Goal: Task Accomplishment & Management: Complete application form

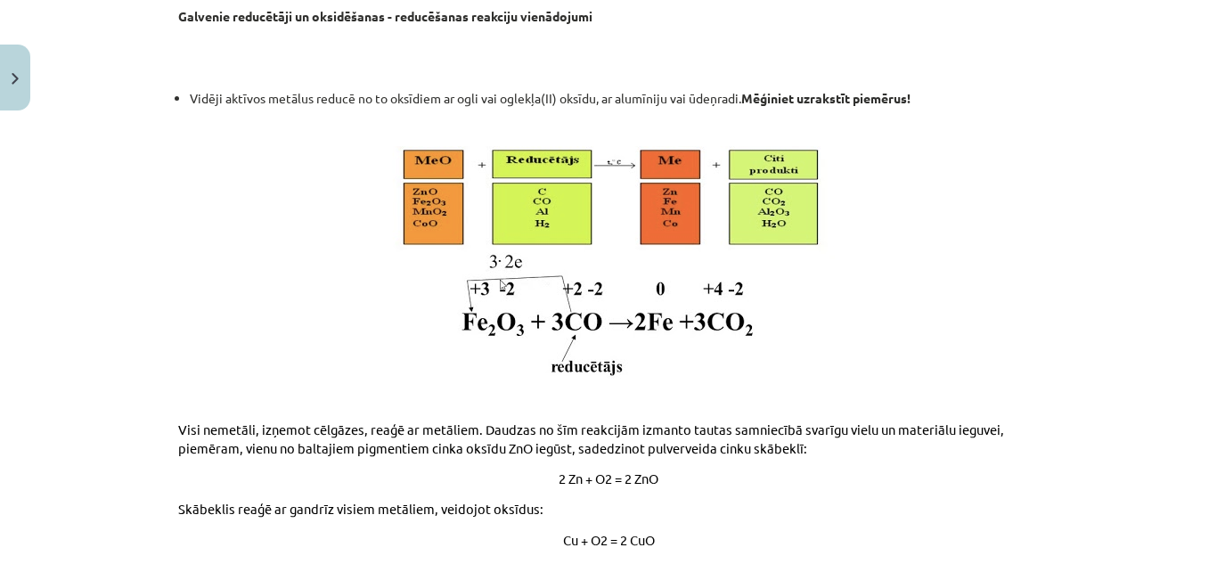
scroll to position [1165, 0]
click at [434, 185] on img at bounding box center [608, 261] width 457 height 233
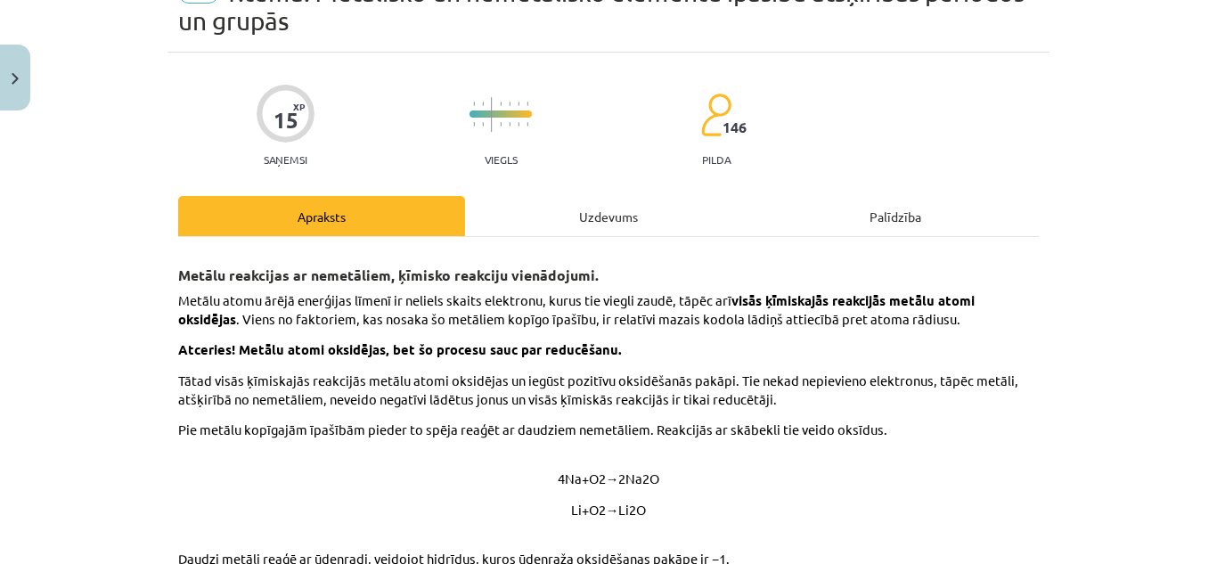
scroll to position [0, 0]
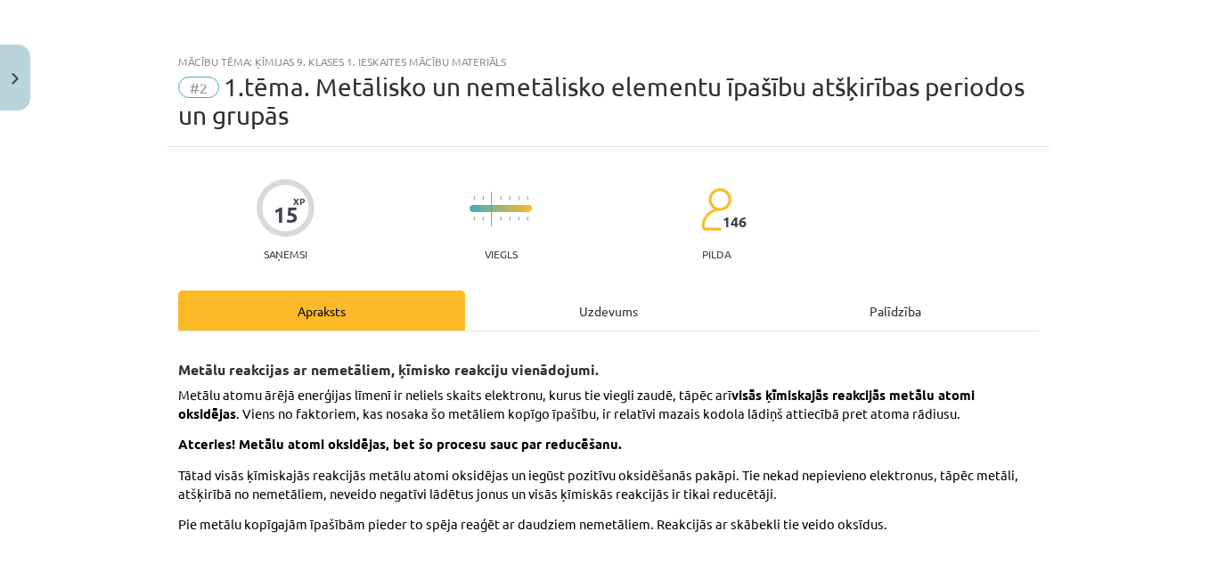
click at [603, 309] on div "Uzdevums" at bounding box center [608, 310] width 287 height 40
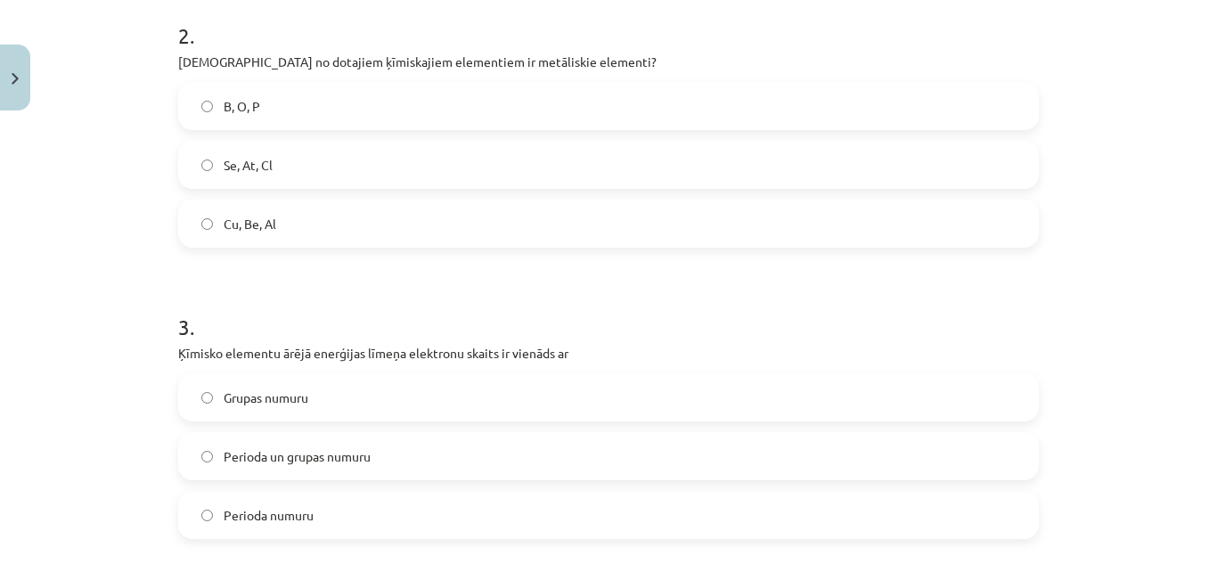
scroll to position [864, 0]
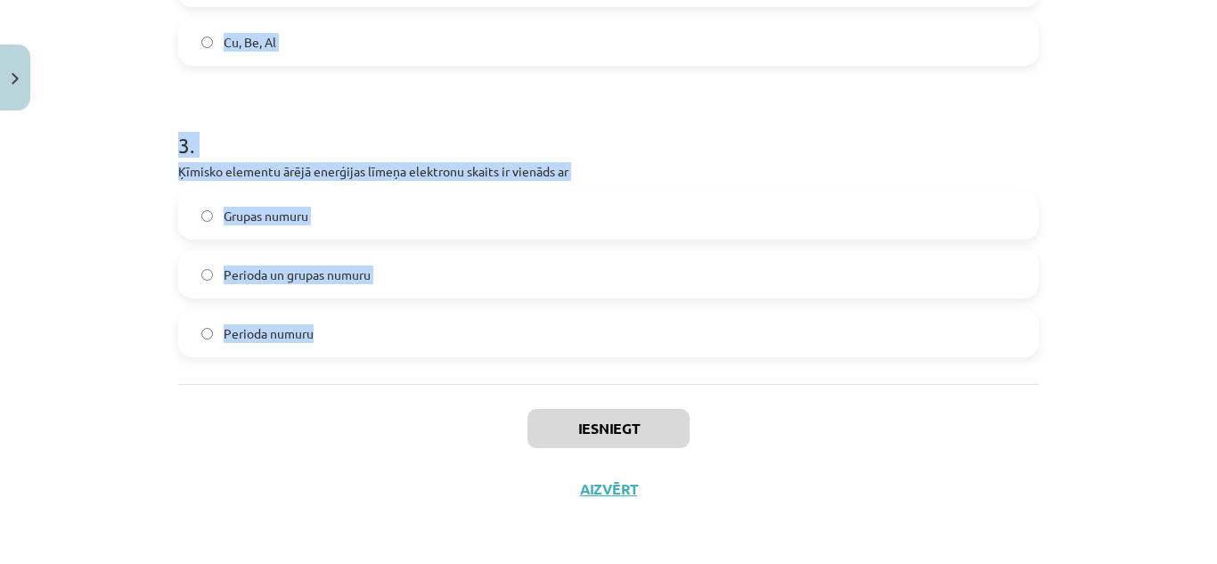
drag, startPoint x: 153, startPoint y: 380, endPoint x: 311, endPoint y: 346, distance: 161.5
click at [311, 346] on div "Mācību tēma: Ķīmijas 9. klases 1. ieskaites mācību materiāls #2 1.tēma. Metālis…" at bounding box center [608, 282] width 1217 height 564
copy form "1 . Kuru elementu atomi neveido ķīmiskos savienojumus? P un O Cu un Ca Ba un F …"
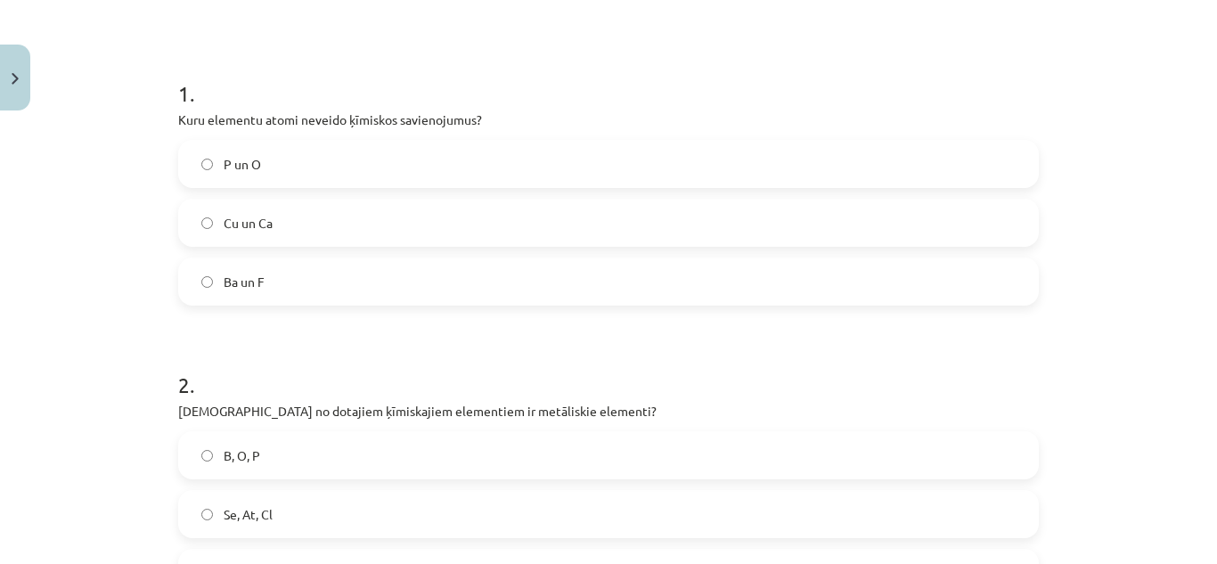
scroll to position [332, 0]
click at [312, 150] on label "P un O" at bounding box center [608, 165] width 857 height 45
click at [298, 275] on label "Ba un F" at bounding box center [608, 282] width 857 height 45
click at [124, 162] on div "Mācību tēma: Ķīmijas 9. klases 1. ieskaites mācību materiāls #2 1.tēma. Metālis…" at bounding box center [608, 282] width 1217 height 564
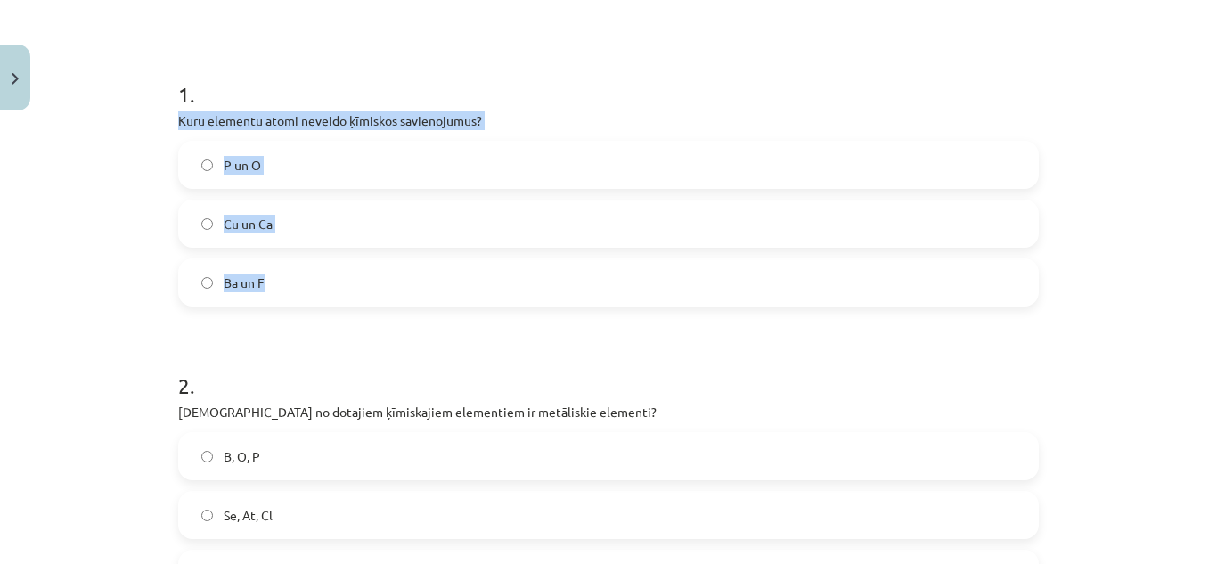
drag, startPoint x: 169, startPoint y: 108, endPoint x: 288, endPoint y: 288, distance: 215.5
click at [288, 288] on div "15 XP Saņemsi Viegls 146 pilda Apraksts Uzdevums Palīdzība 1 . Kuru elementu at…" at bounding box center [608, 433] width 882 height 1237
copy div "Kuru elementu atomi neveido ķīmiskos savienojumus? P un O Cu un Ca Ba un F"
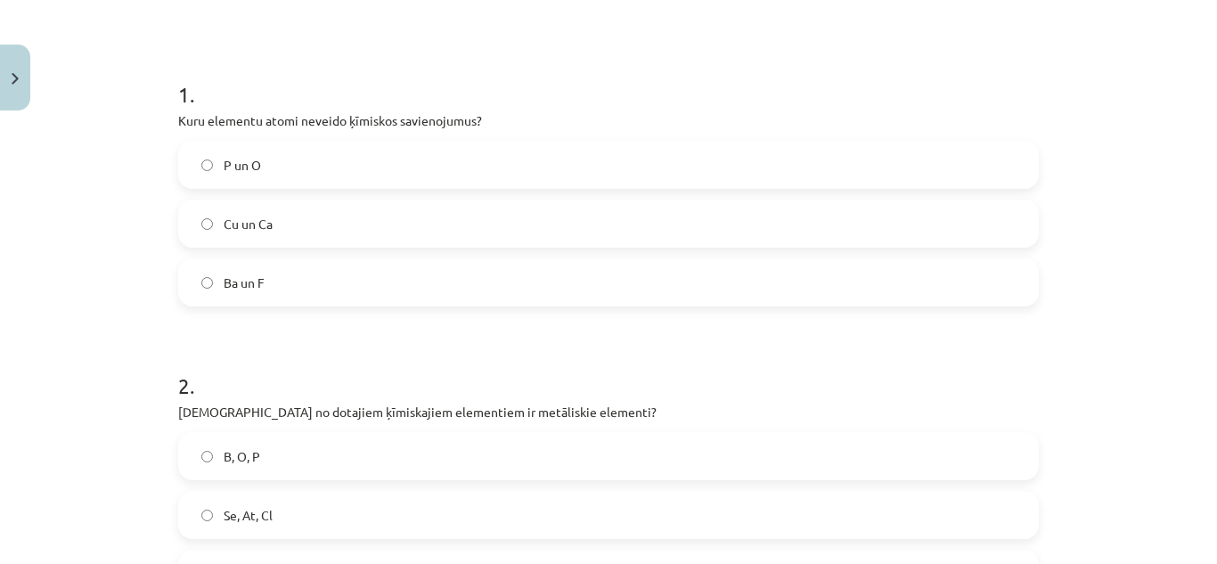
click at [190, 37] on div "1 . Kuru elementu atomi neveido ķīmiskos savienojumus? P un O Cu un Ca Ba un F …" at bounding box center [608, 457] width 861 height 917
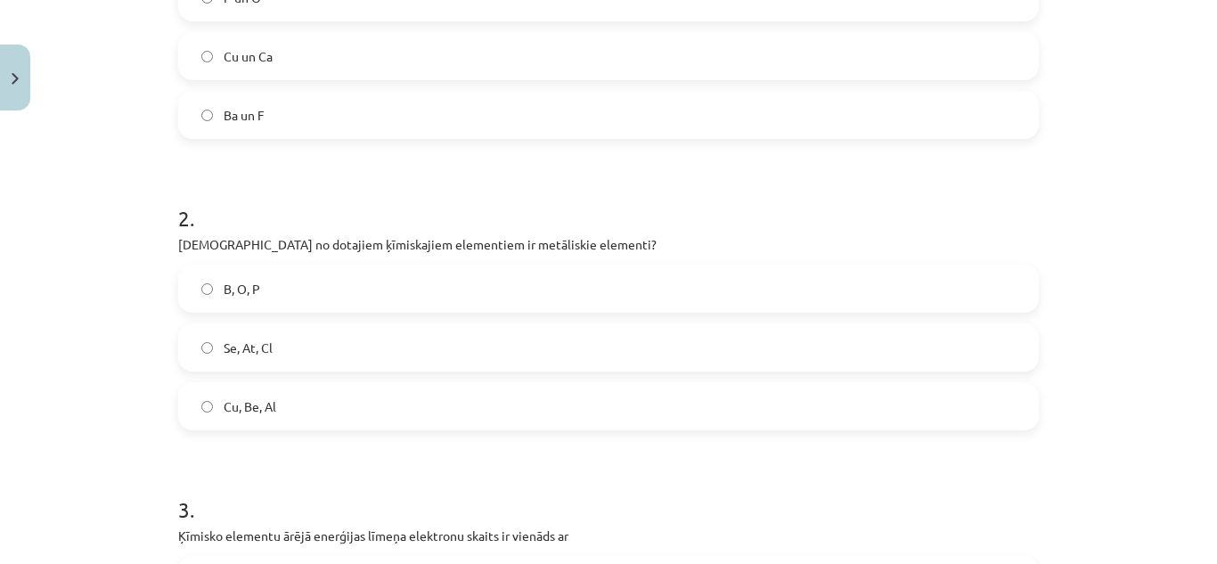
scroll to position [502, 0]
click at [301, 413] on label "Cu, Be, Al" at bounding box center [608, 404] width 857 height 45
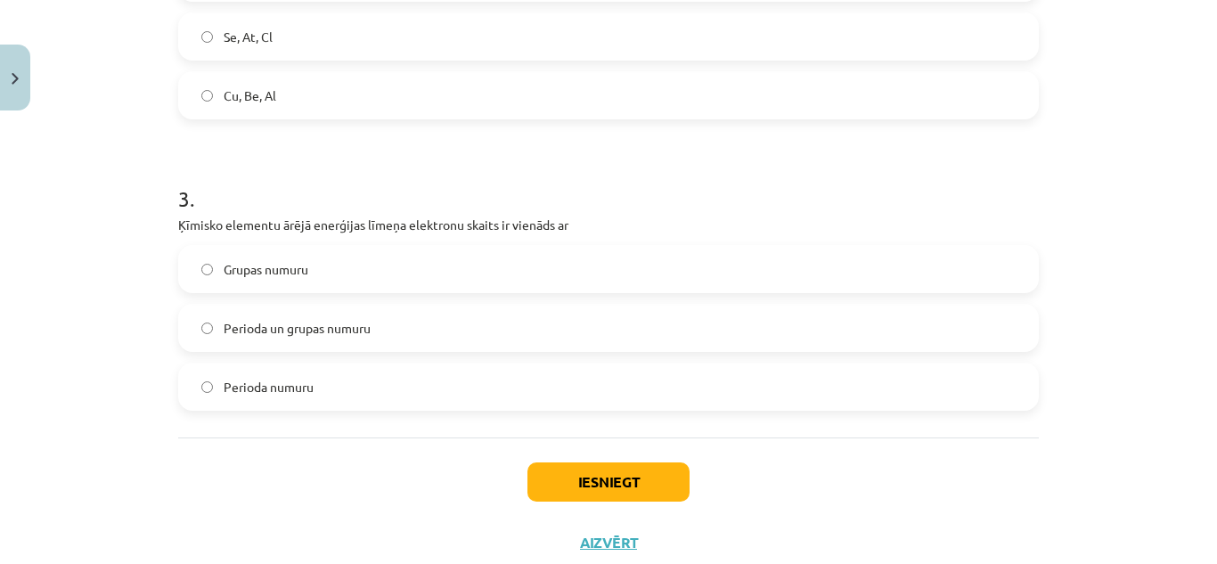
scroll to position [814, 0]
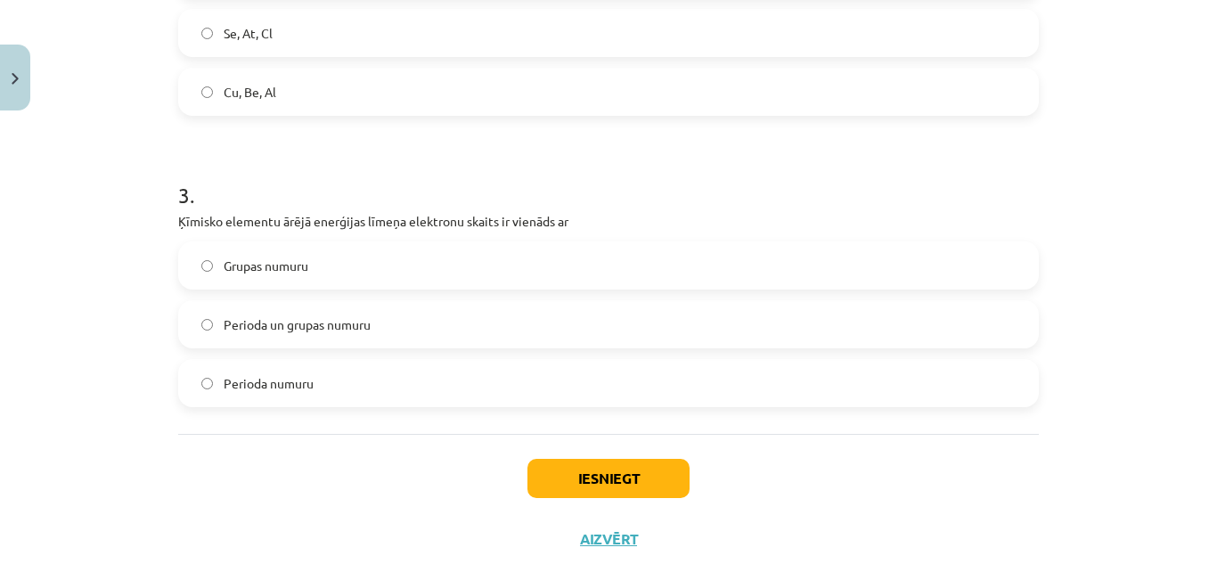
click at [297, 257] on span "Grupas numuru" at bounding box center [266, 266] width 85 height 19
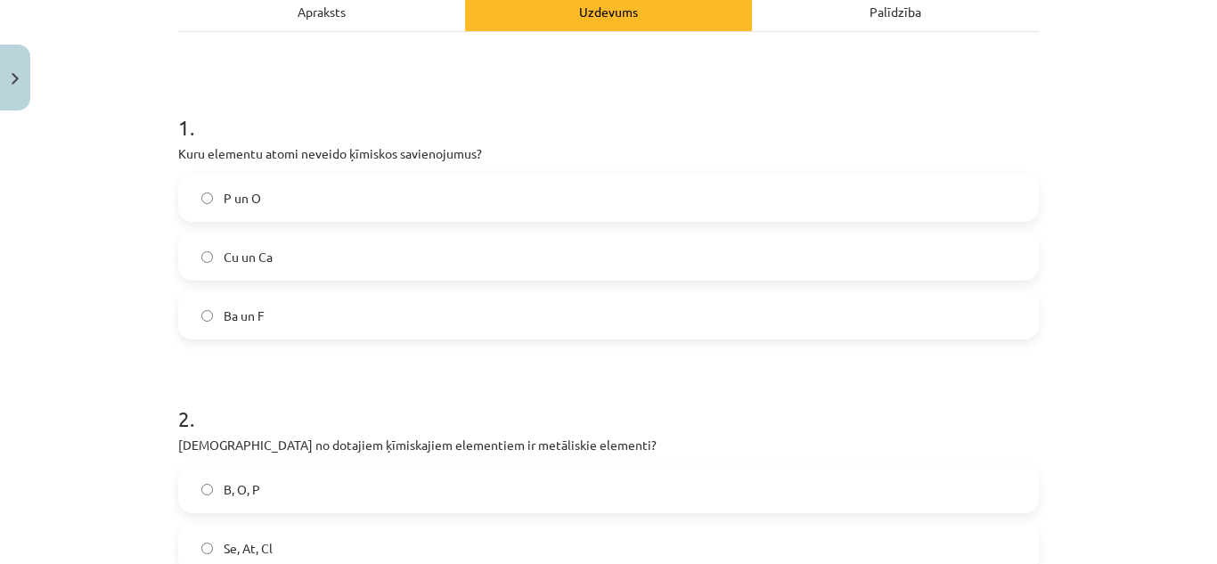
scroll to position [864, 0]
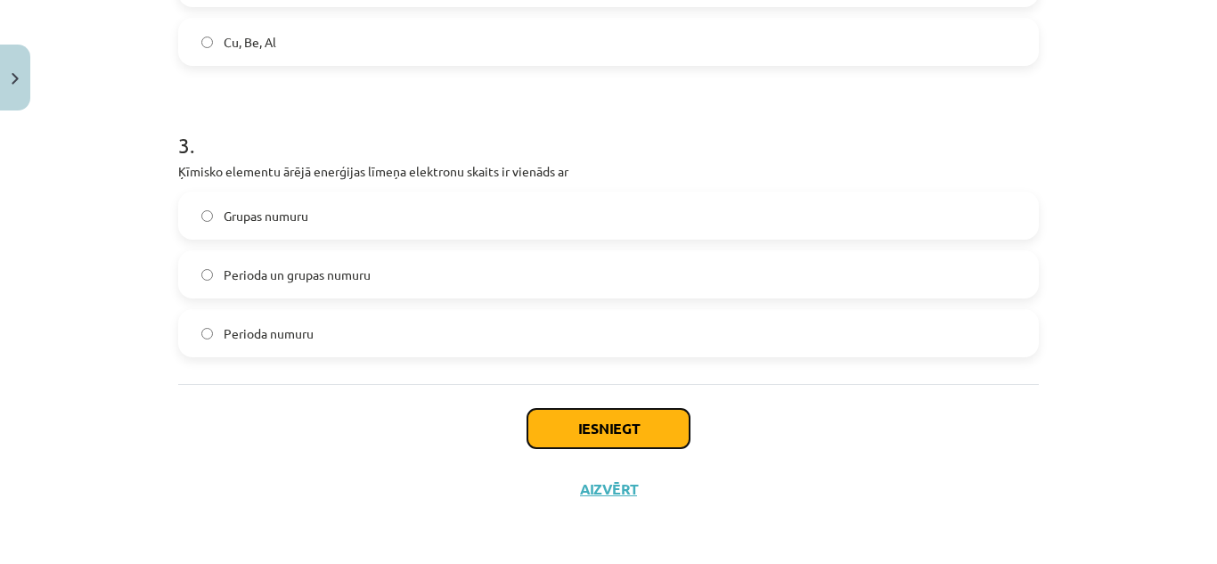
click at [658, 418] on button "Iesniegt" at bounding box center [608, 428] width 162 height 39
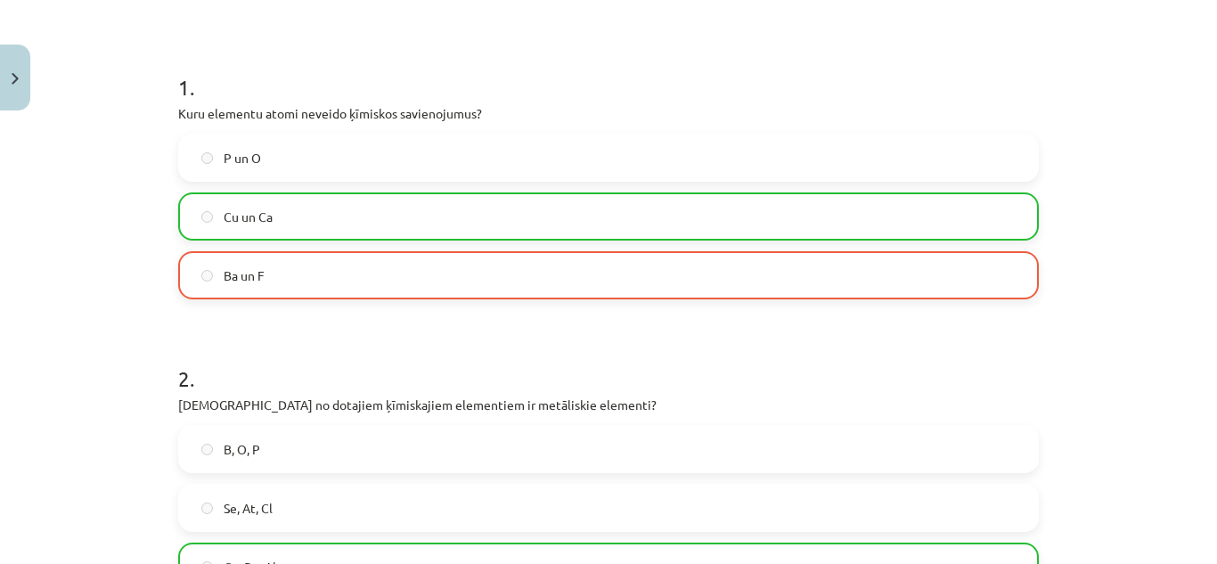
scroll to position [921, 0]
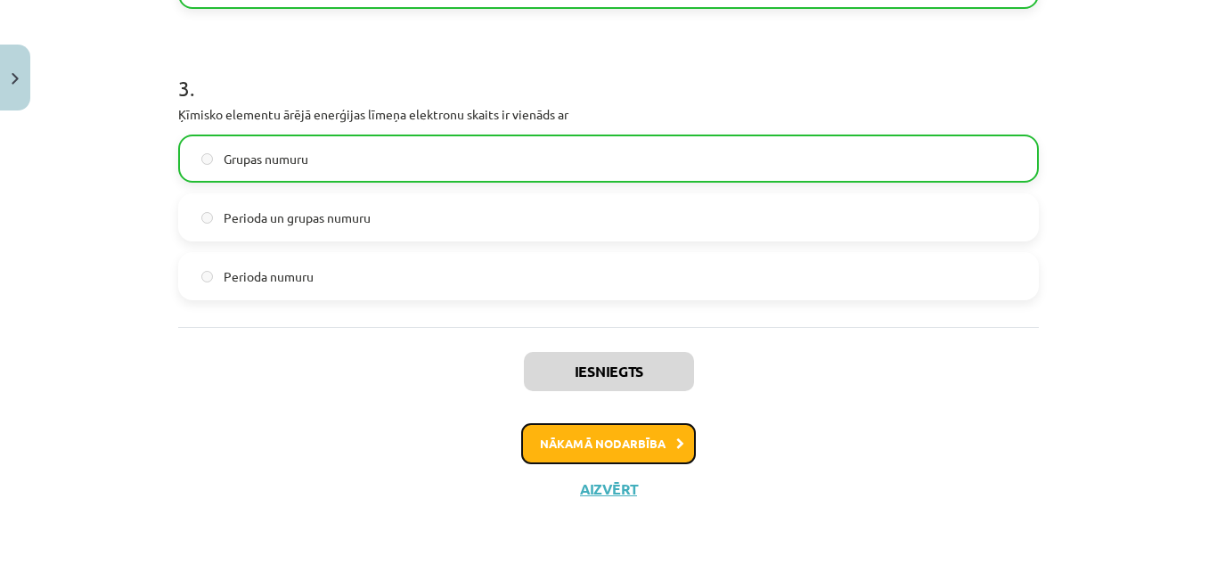
click at [621, 429] on button "Nākamā nodarbība" at bounding box center [608, 443] width 175 height 41
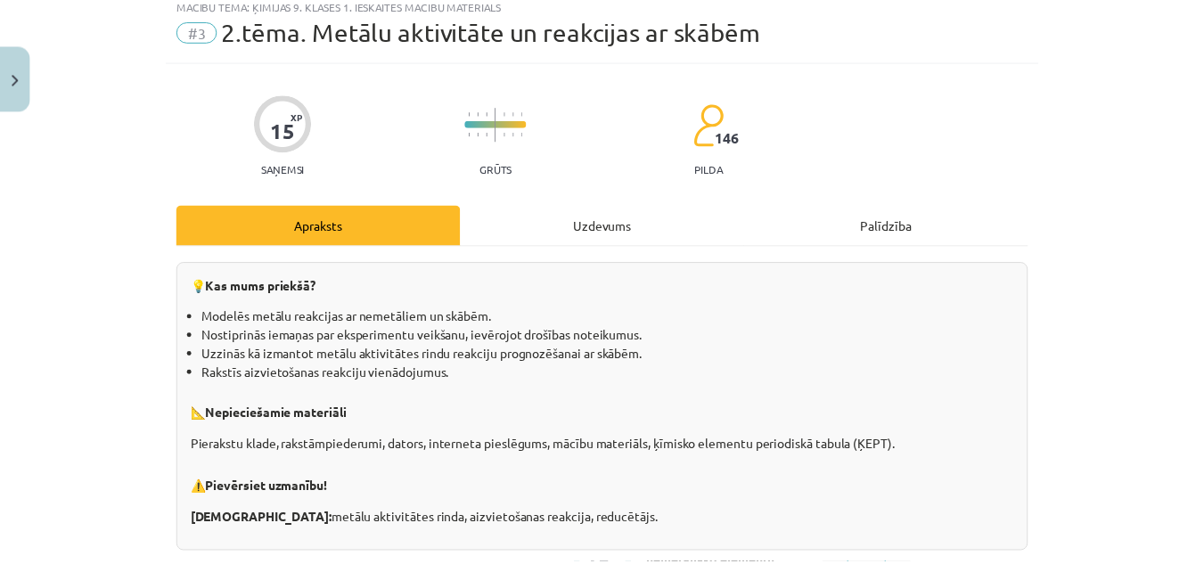
scroll to position [45, 0]
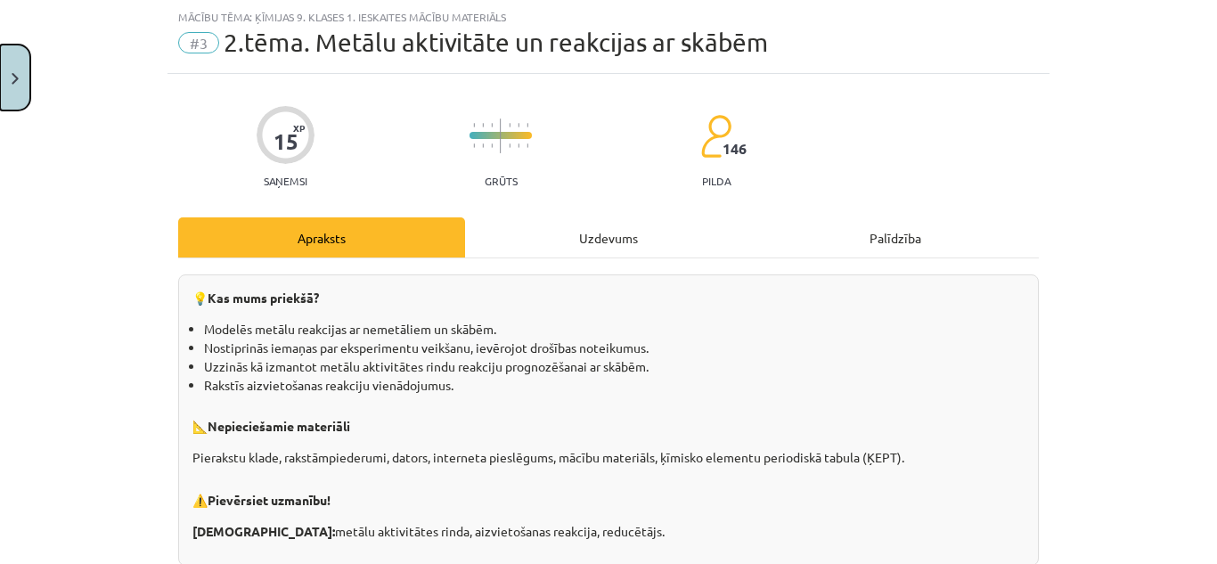
click at [18, 96] on button "Close" at bounding box center [15, 78] width 30 height 66
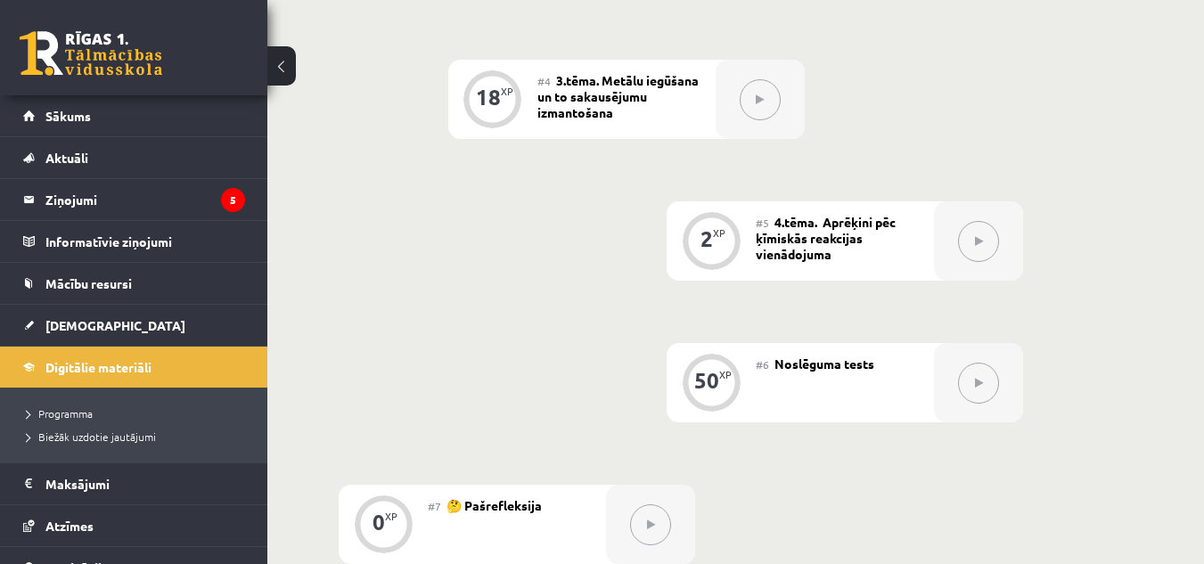
scroll to position [883, 0]
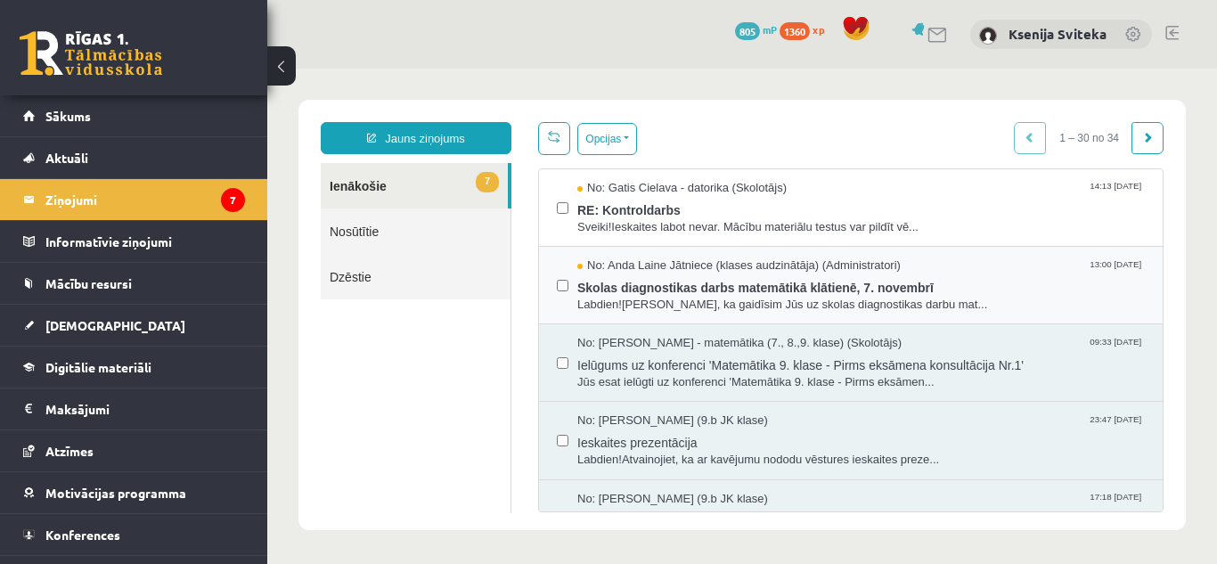
click at [550, 274] on div "No: Anda Laine Jātniece (klases audzinātāja) (Administratori) 13:00 15/10/2025 …" at bounding box center [851, 286] width 624 height 78
click at [740, 279] on span "Skolas diagnostikas darbs matemātikā klātienē, 7. novembrī" at bounding box center [861, 285] width 568 height 22
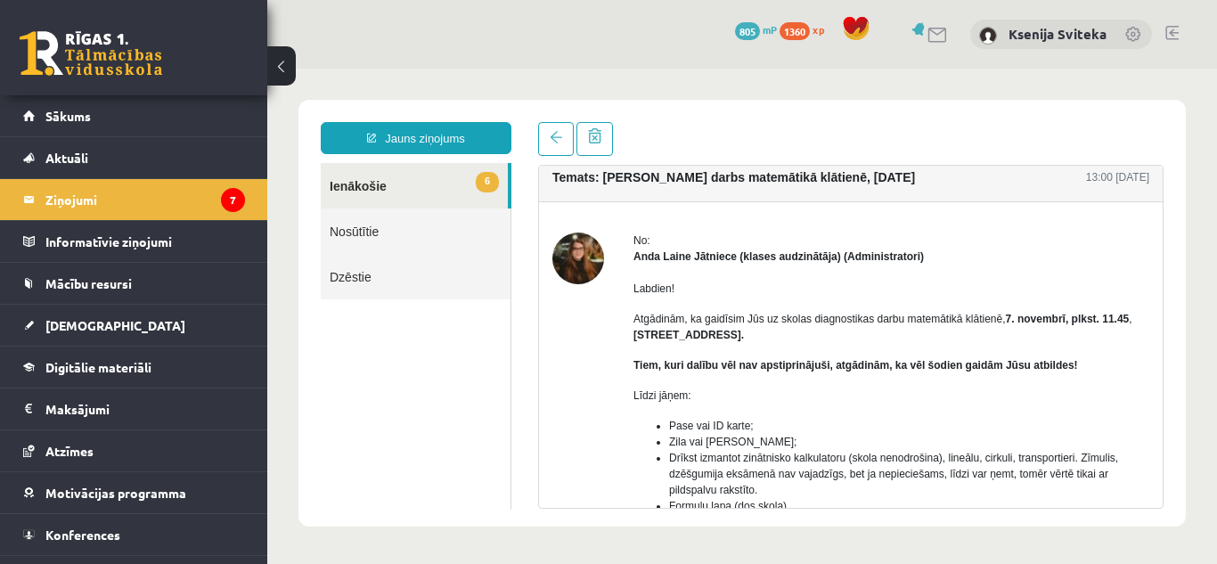
scroll to position [17, 0]
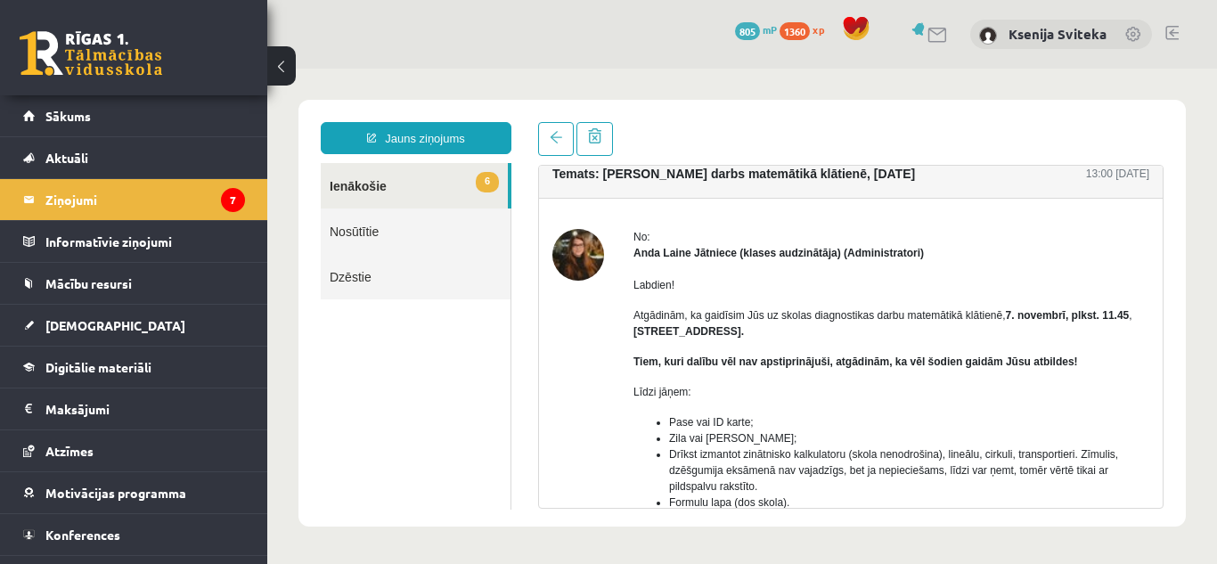
click at [425, 192] on link "6 Ienākošie" at bounding box center [414, 185] width 187 height 45
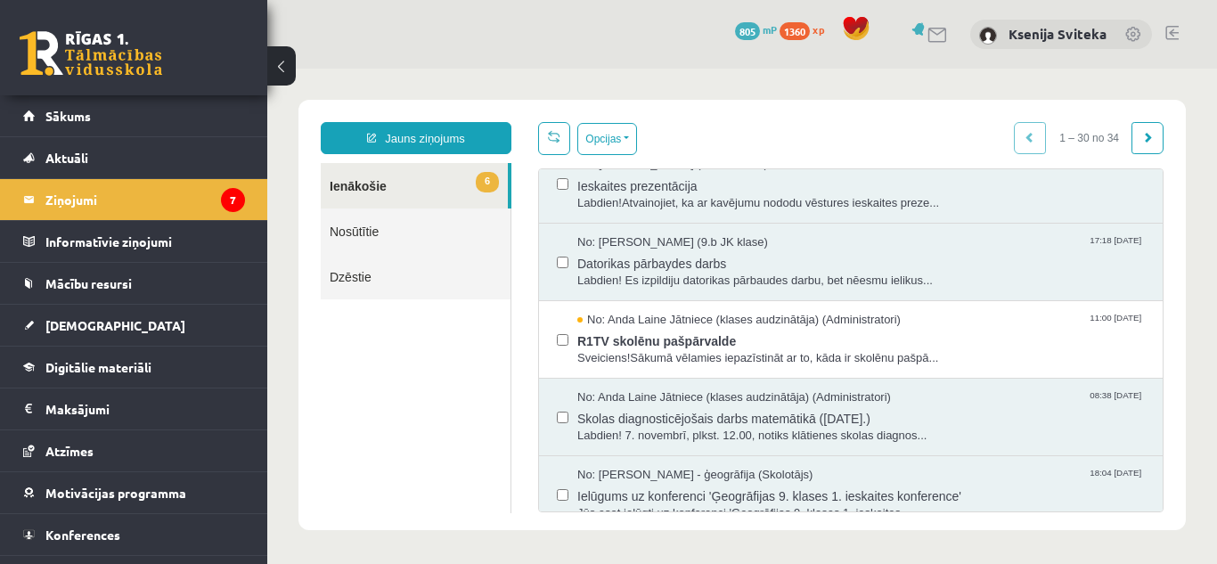
scroll to position [0, 0]
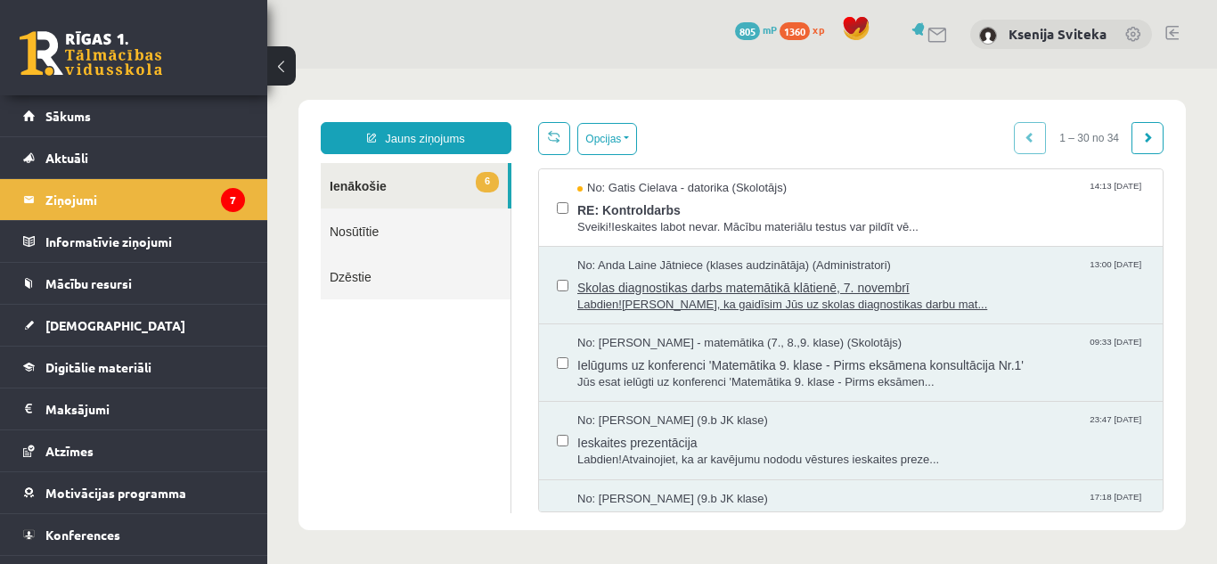
click at [666, 281] on span "Skolas diagnostikas darbs matemātikā klātienē, 7. novembrī" at bounding box center [861, 285] width 568 height 22
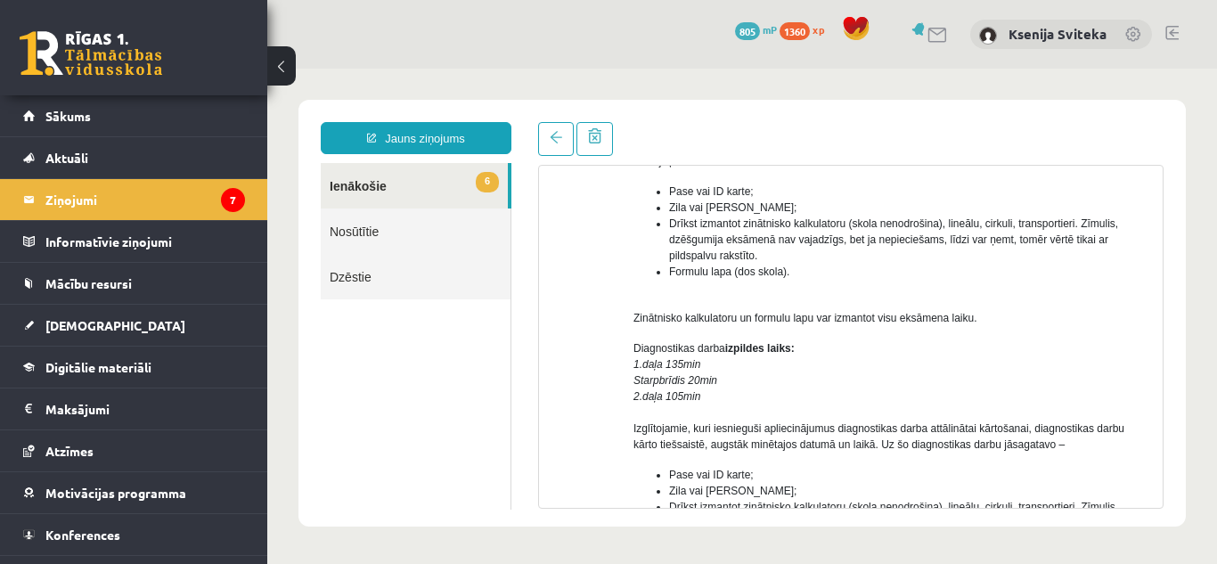
scroll to position [247, 0]
